Goal: Task Accomplishment & Management: Manage account settings

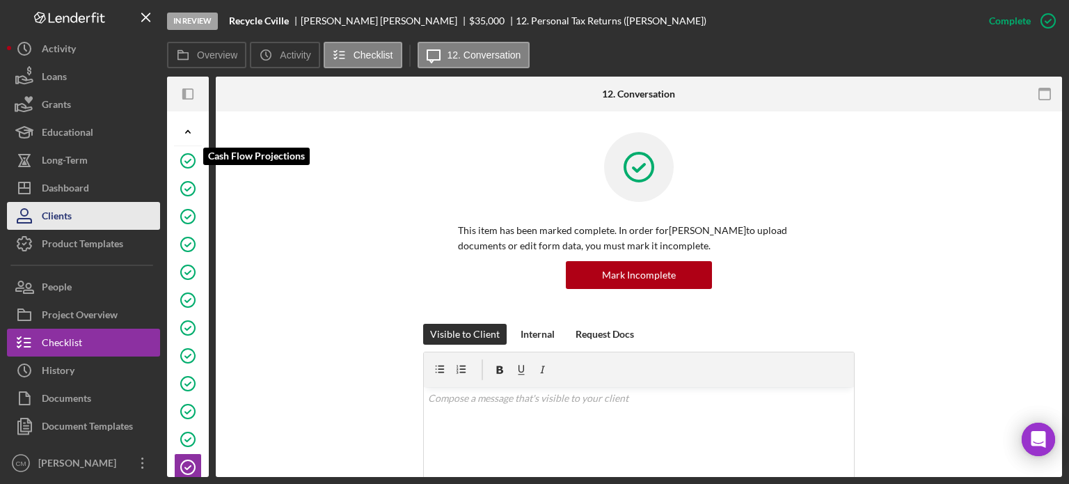
scroll to position [3, 0]
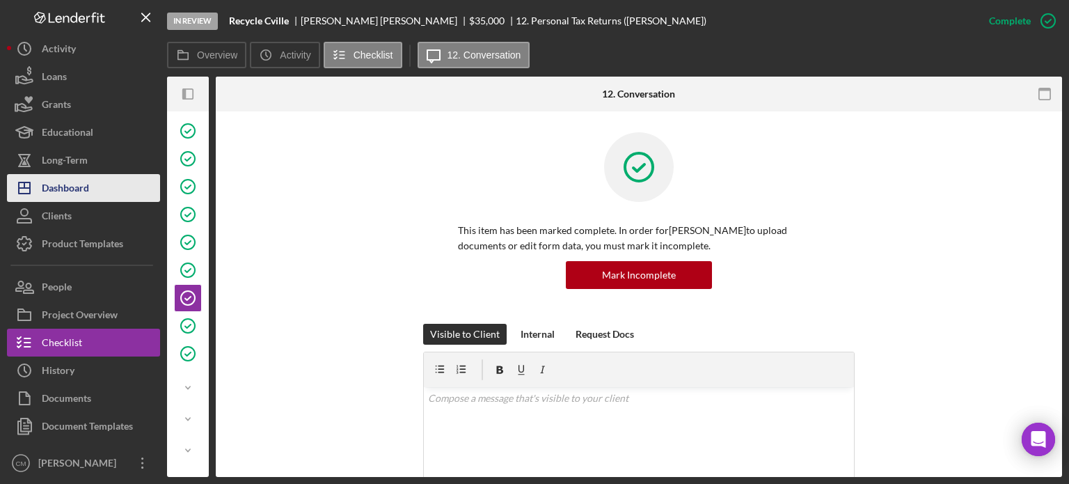
click at [87, 184] on div "Dashboard" at bounding box center [65, 189] width 47 height 31
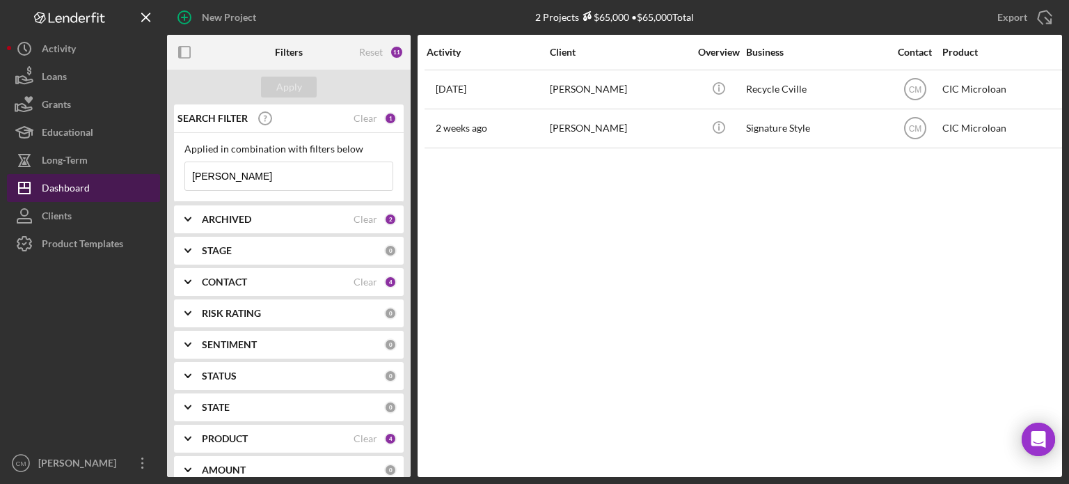
click at [70, 183] on div "Dashboard" at bounding box center [66, 189] width 48 height 31
click at [281, 176] on input "brian" at bounding box center [288, 176] width 207 height 28
click at [81, 193] on div "Dashboard" at bounding box center [66, 189] width 48 height 31
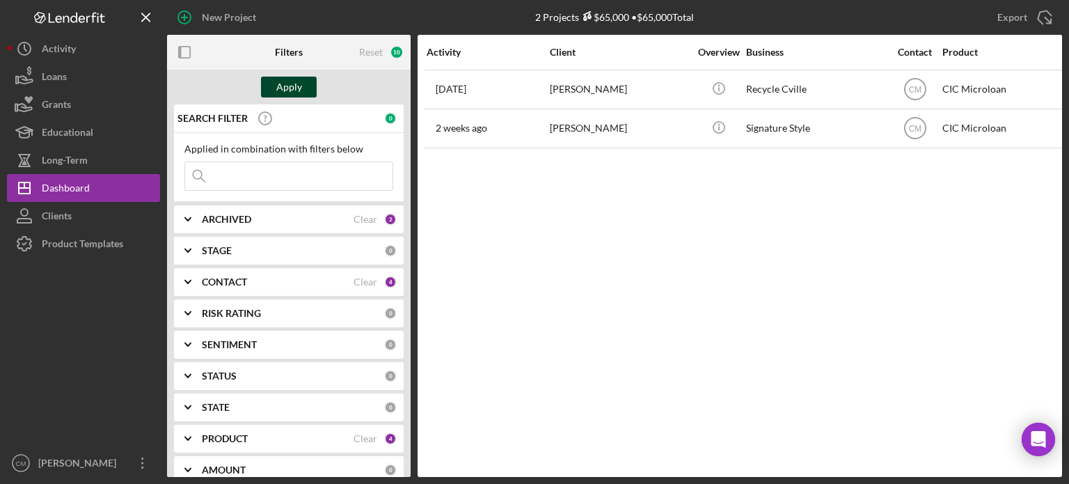
click at [310, 91] on button "Apply" at bounding box center [289, 87] width 56 height 21
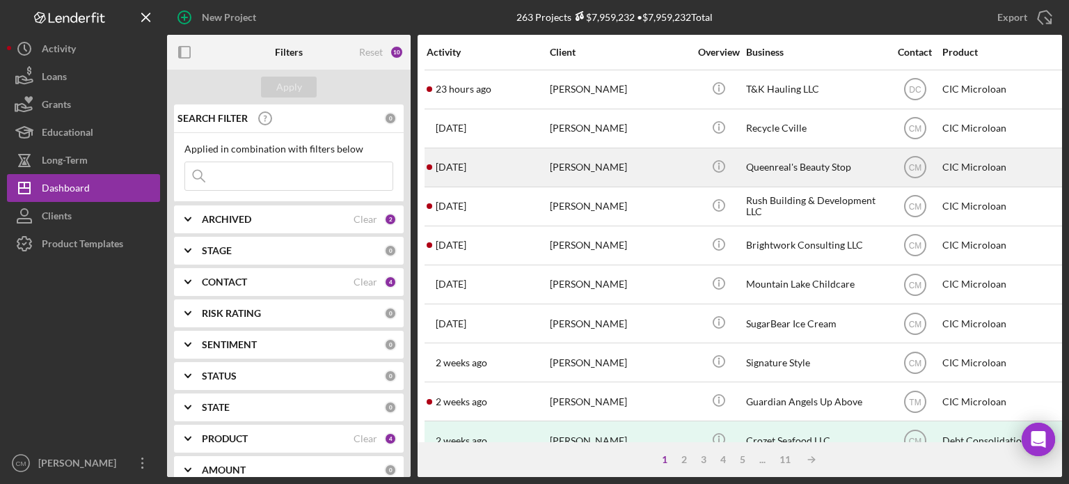
click at [629, 171] on div "[PERSON_NAME]" at bounding box center [619, 167] width 139 height 37
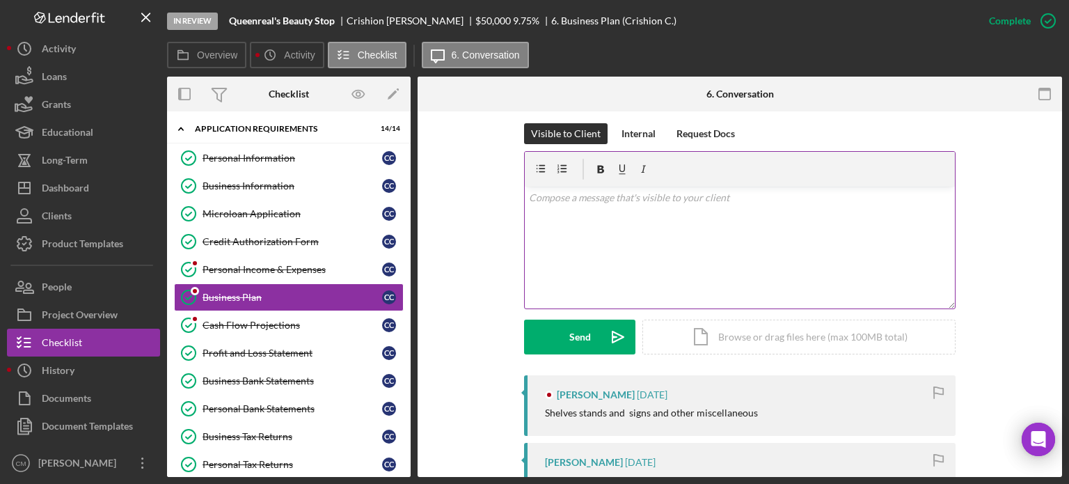
scroll to position [278, 0]
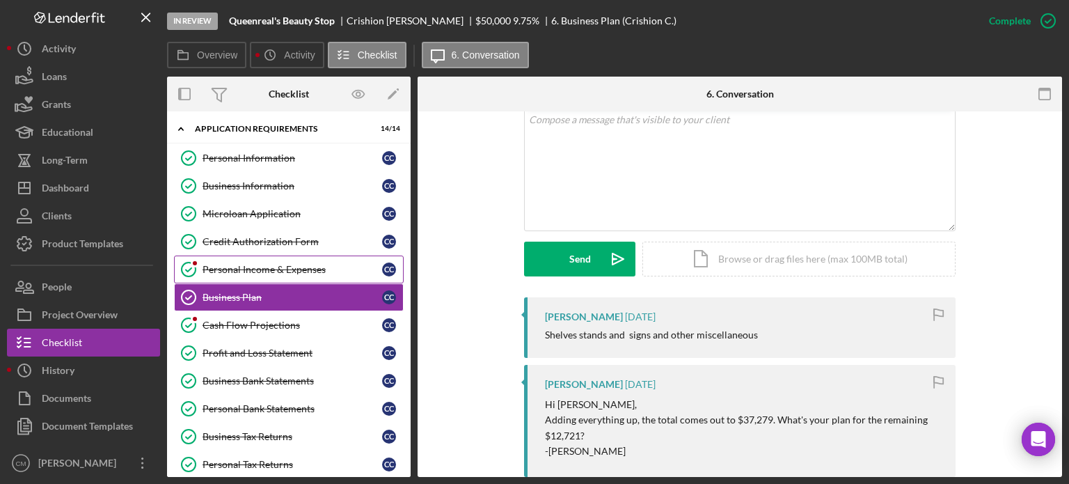
click at [300, 267] on div "Personal Income & Expenses" at bounding box center [292, 269] width 180 height 11
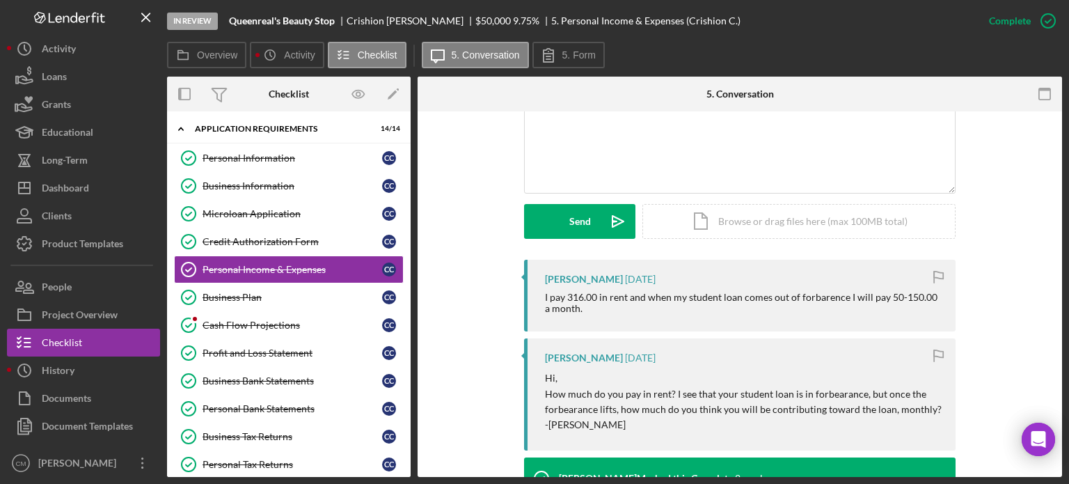
scroll to position [348, 0]
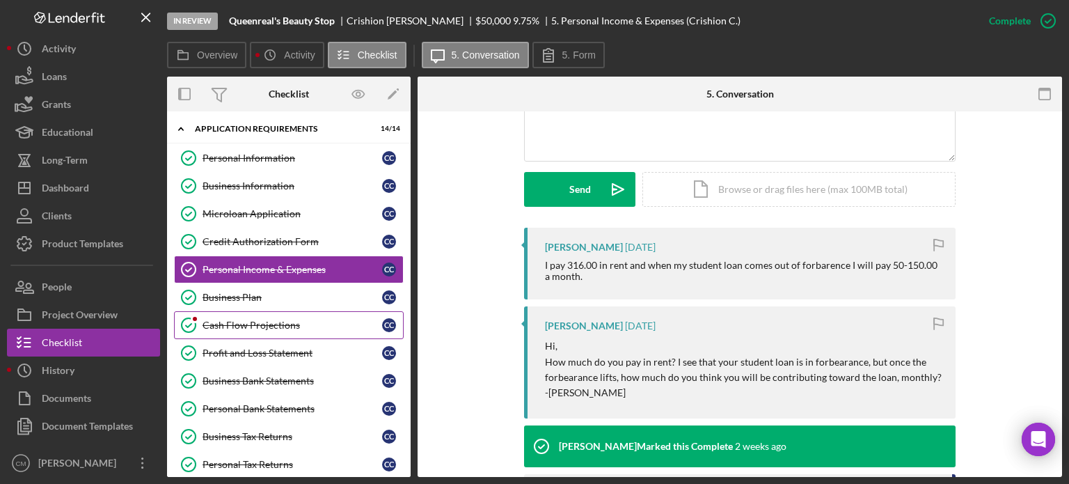
click at [264, 316] on link "Cash Flow Projections Cash Flow Projections C C" at bounding box center [289, 325] width 230 height 28
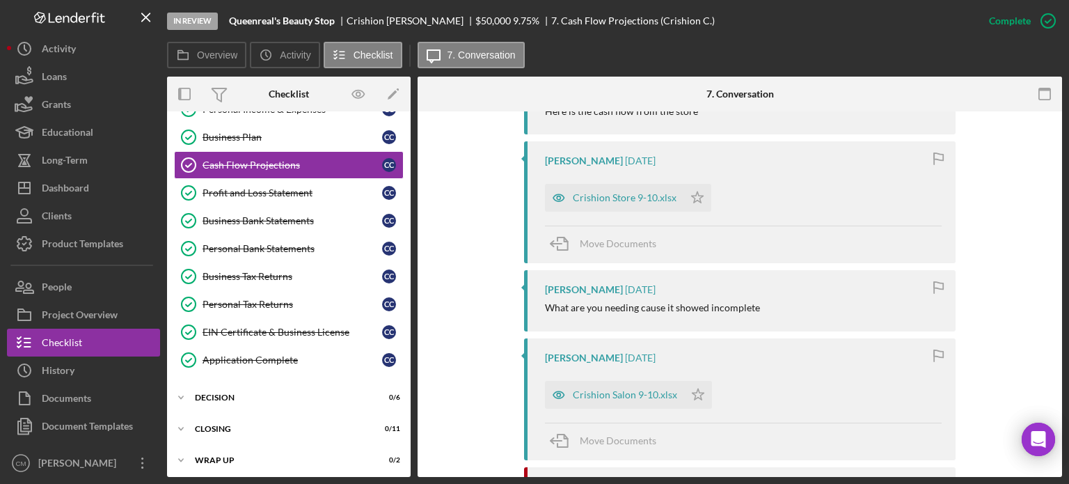
scroll to position [974, 0]
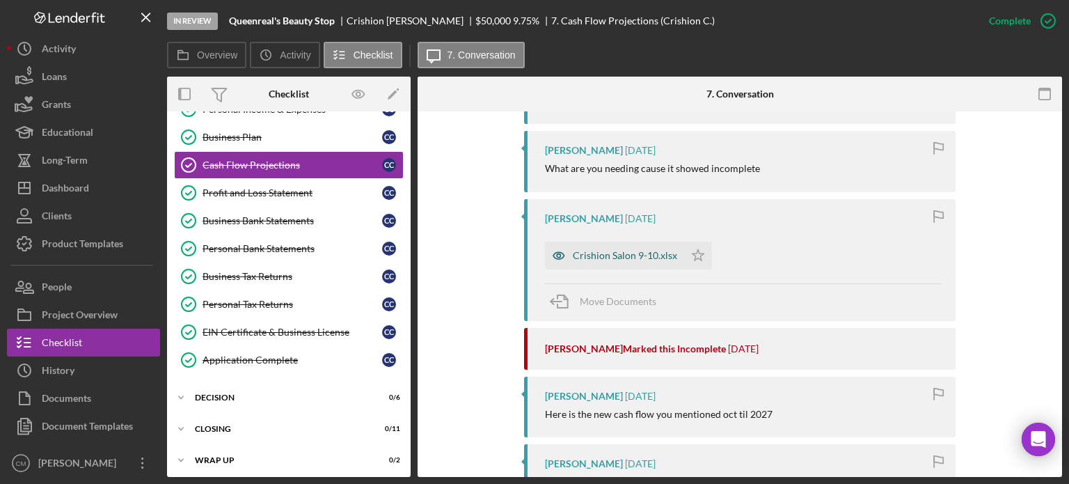
click at [555, 244] on icon "button" at bounding box center [559, 255] width 28 height 28
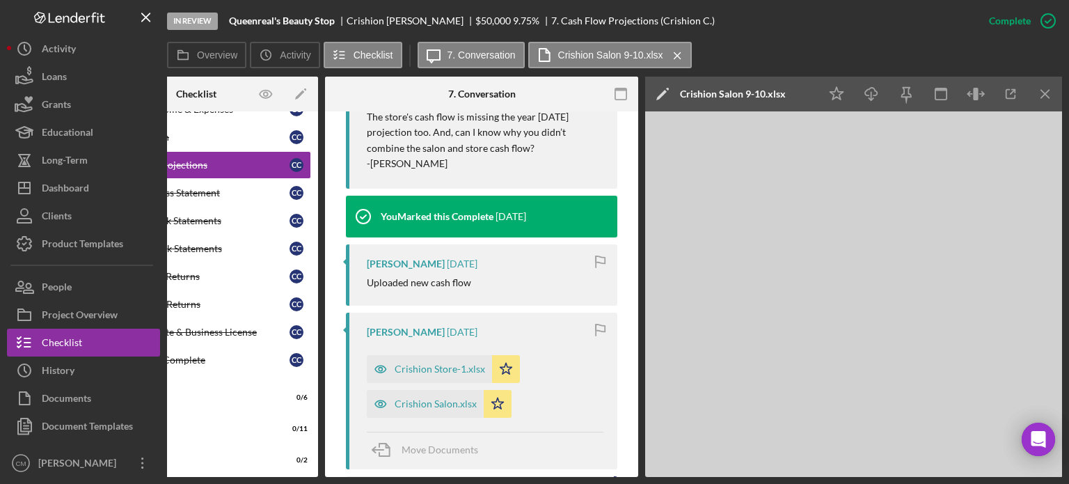
scroll to position [2109, 0]
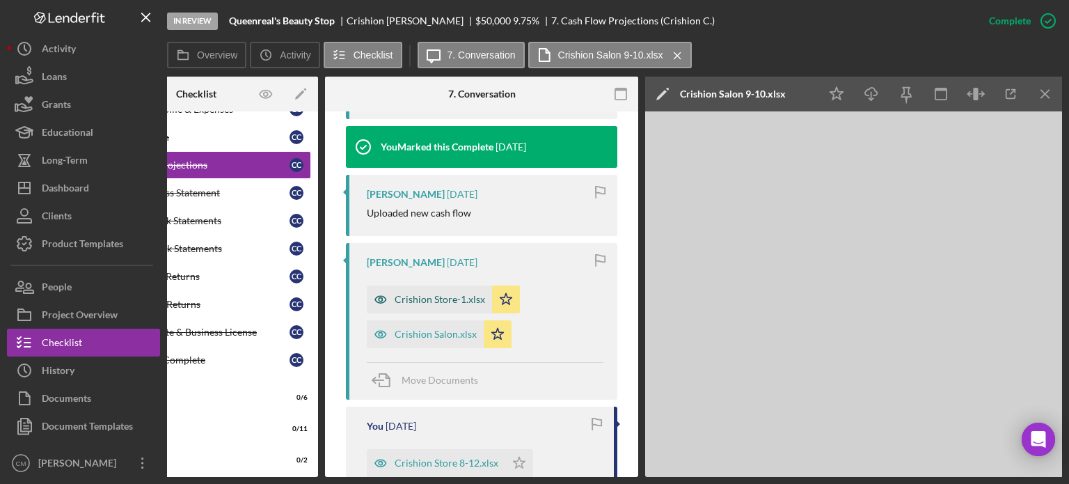
click at [381, 285] on icon "button" at bounding box center [381, 299] width 28 height 28
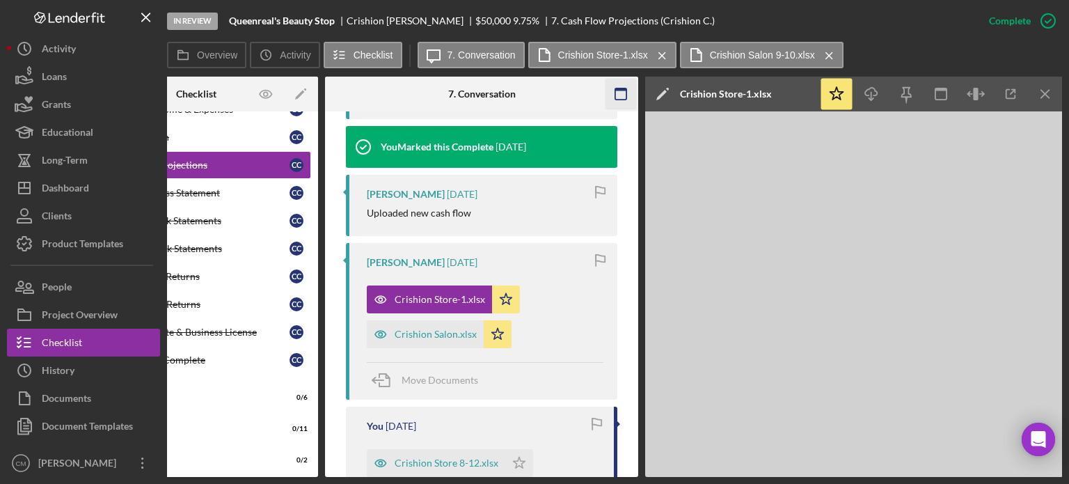
click at [619, 92] on icon "button" at bounding box center [620, 94] width 31 height 31
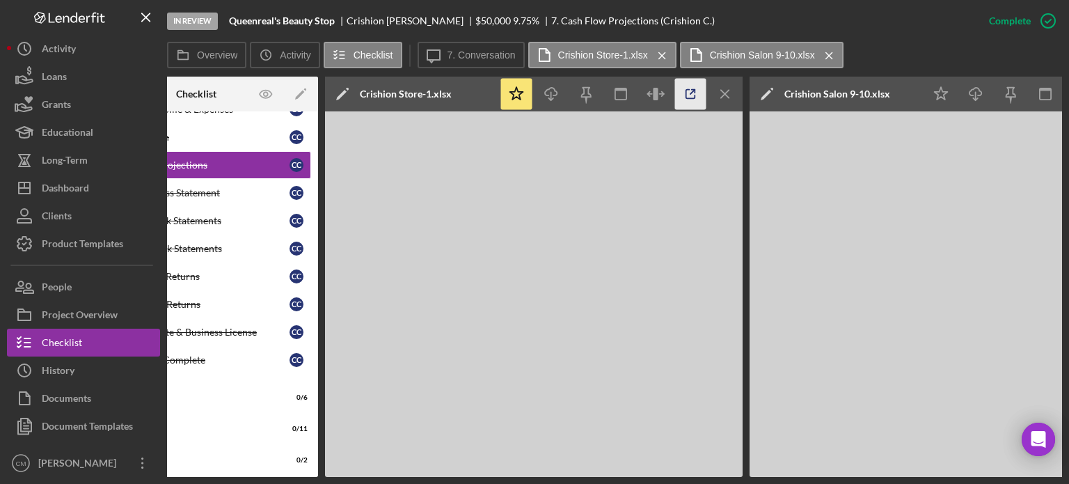
click at [681, 93] on icon "button" at bounding box center [690, 94] width 31 height 31
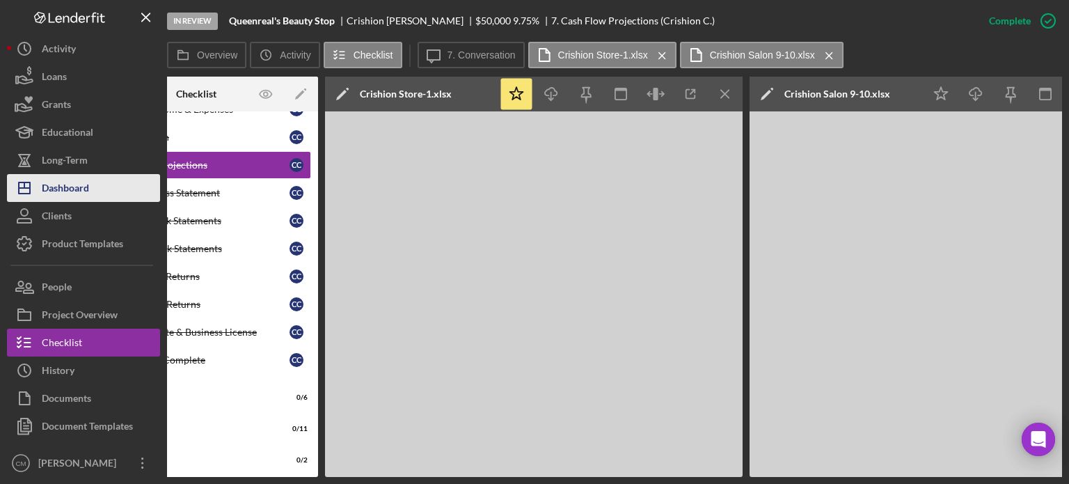
click at [76, 186] on div "Dashboard" at bounding box center [65, 189] width 47 height 31
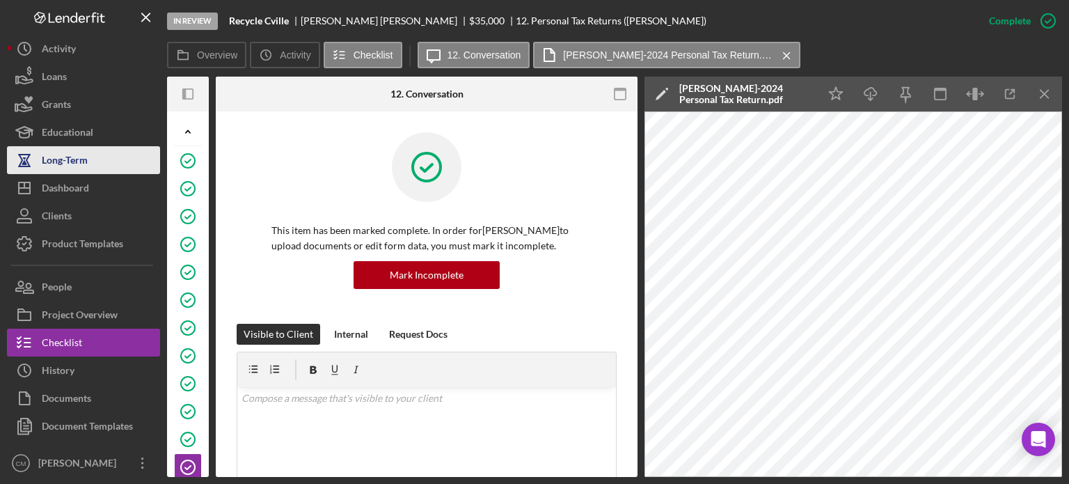
scroll to position [418, 0]
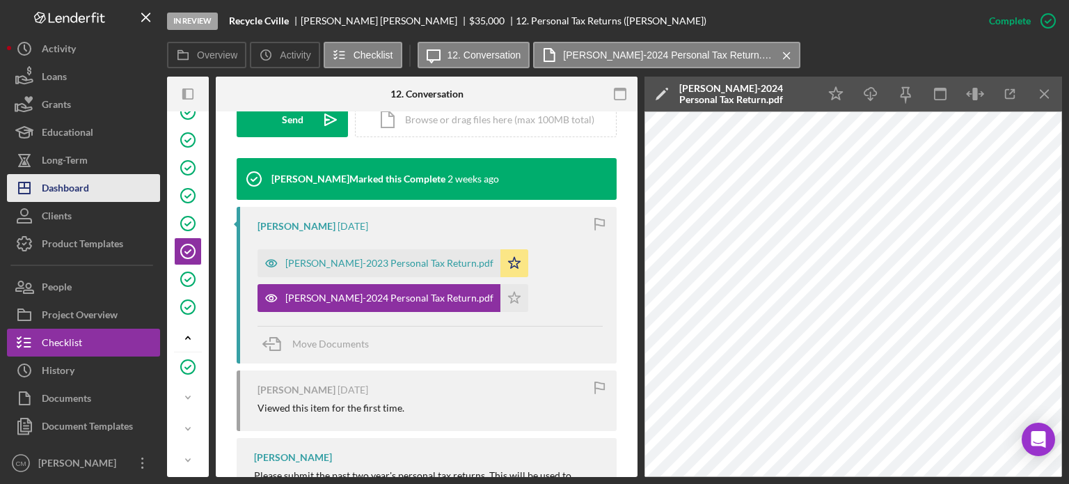
click at [65, 189] on div "Dashboard" at bounding box center [65, 189] width 47 height 31
